Goal: Navigation & Orientation: Find specific page/section

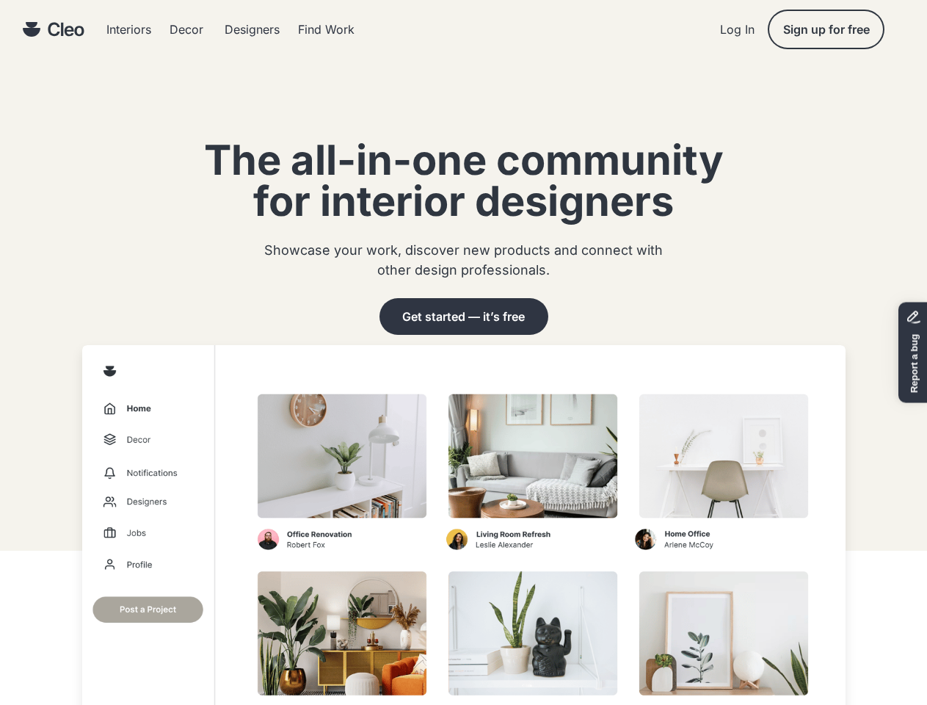
click at [463, 352] on img at bounding box center [464, 559] width 764 height 429
click at [463, 29] on div "Interiors Decor Designers Find Work Log In Sign up for free" at bounding box center [463, 29] width 927 height 59
click at [188, 29] on div "Decor" at bounding box center [187, 29] width 34 height 12
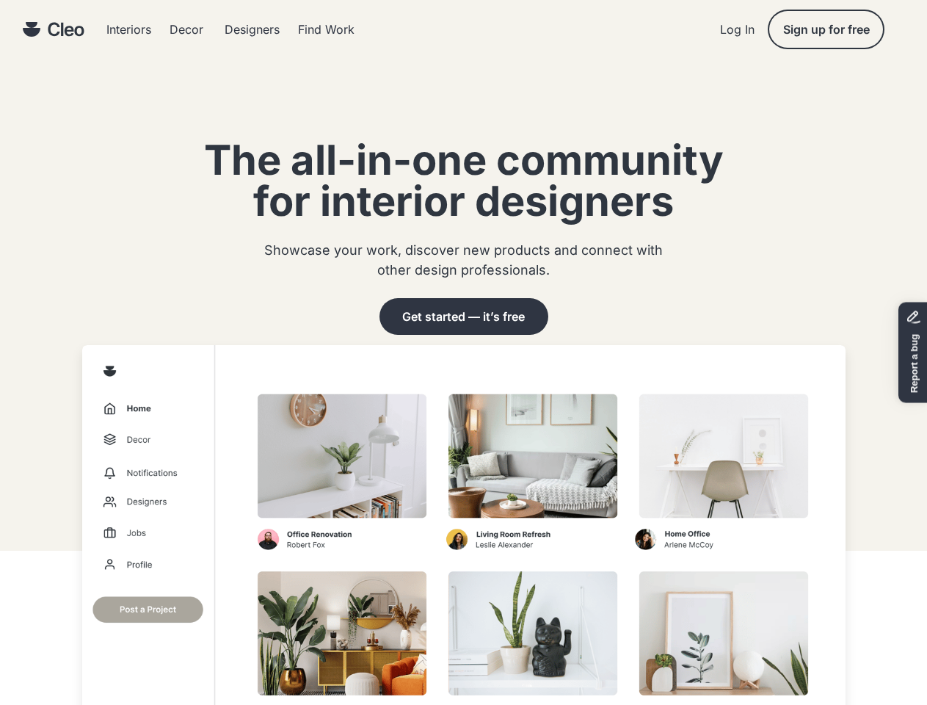
click at [188, 29] on div "Decor" at bounding box center [187, 29] width 34 height 12
click at [53, 29] on img at bounding box center [66, 29] width 37 height 15
click at [31, 29] on img at bounding box center [31, 29] width 18 height 15
click at [66, 29] on img at bounding box center [66, 29] width 37 height 15
click at [231, 29] on div "Designers" at bounding box center [252, 29] width 55 height 12
